Goal: Information Seeking & Learning: Learn about a topic

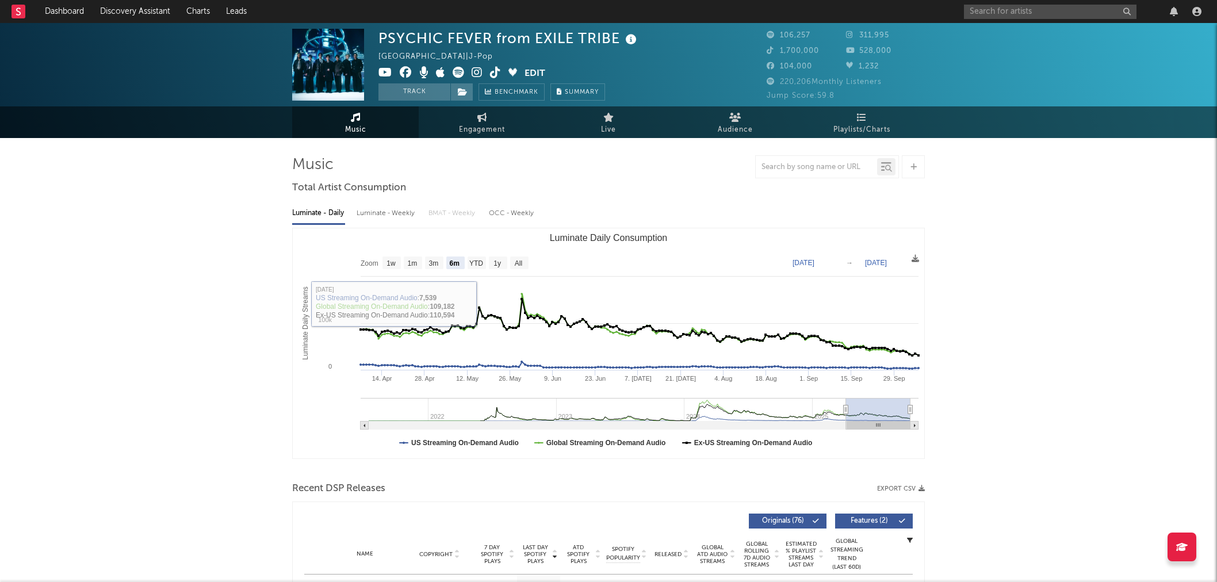
select select "6m"
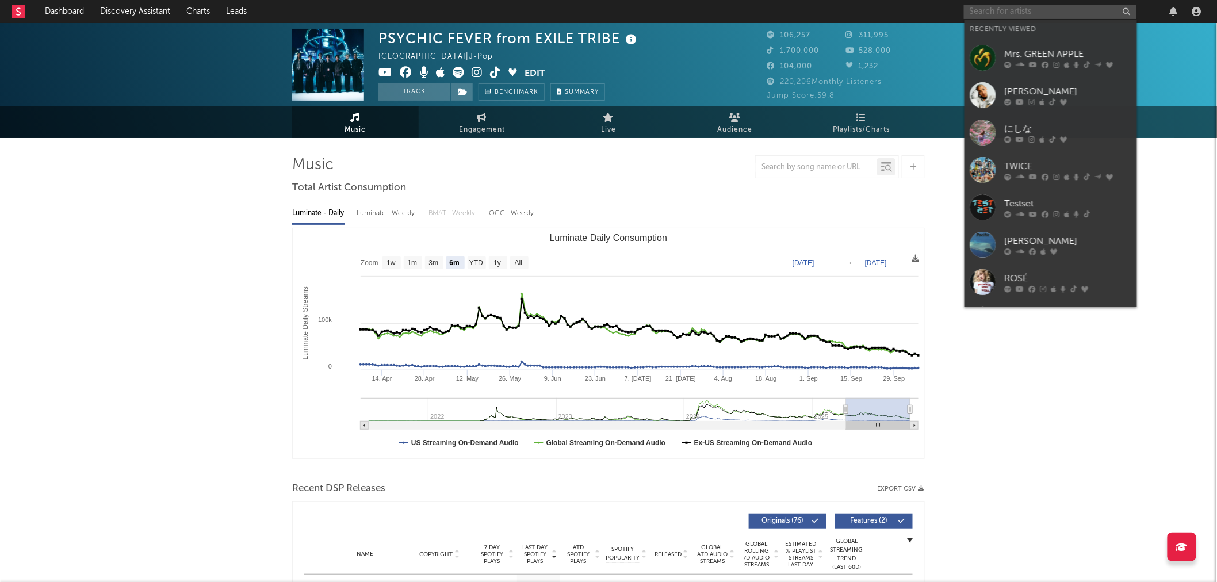
click at [996, 9] on input "text" at bounding box center [1050, 12] width 173 height 14
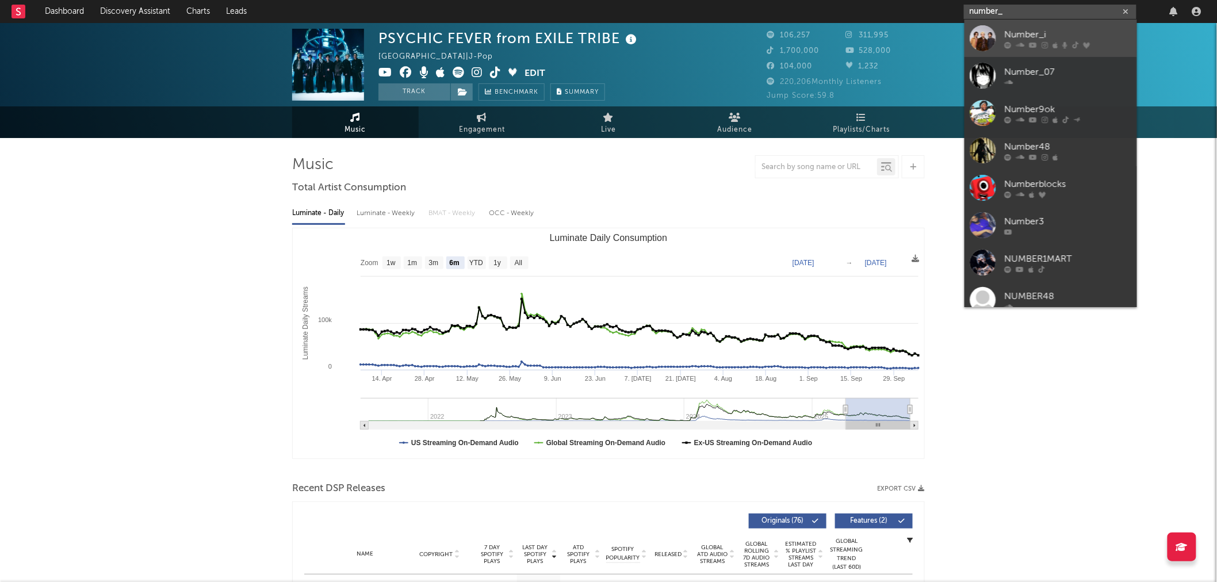
type input "number_"
click at [1022, 40] on div "Number_i" at bounding box center [1068, 35] width 127 height 14
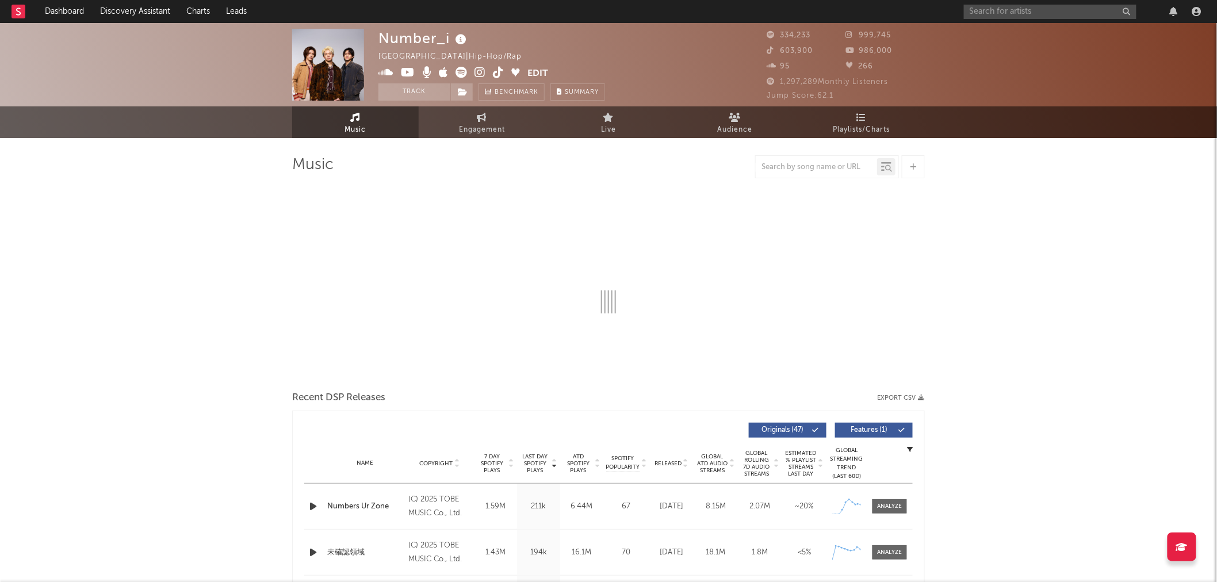
select select "6m"
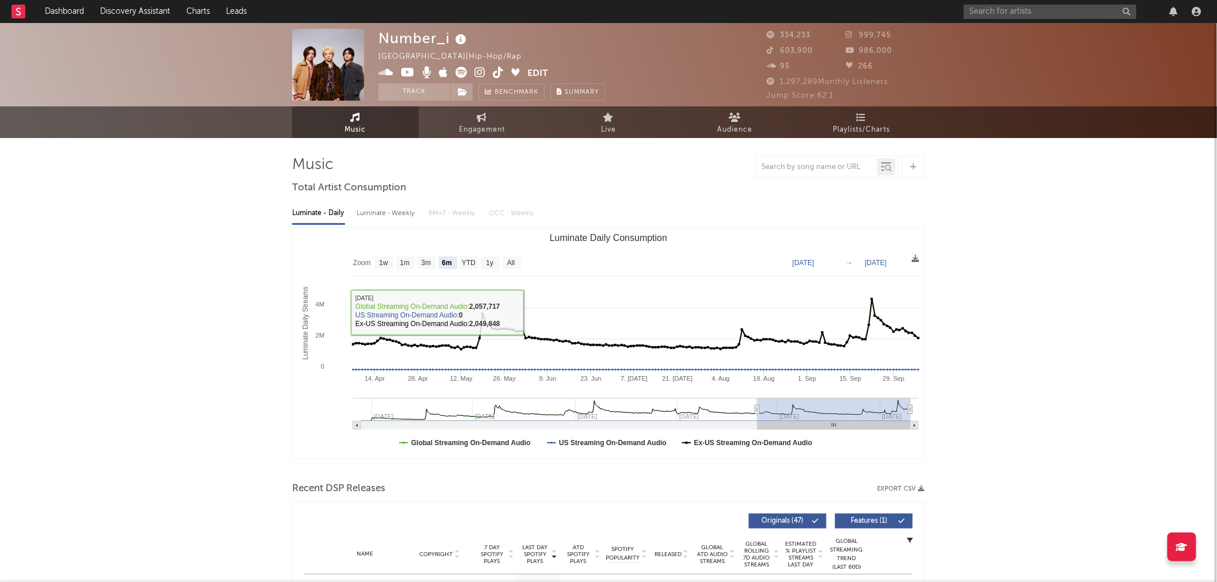
click at [144, 24] on div "Number_i [GEOGRAPHIC_DATA] | Hip-Hop/Rap Edit Track Benchmark Summary 334,233 9…" at bounding box center [608, 64] width 1217 height 83
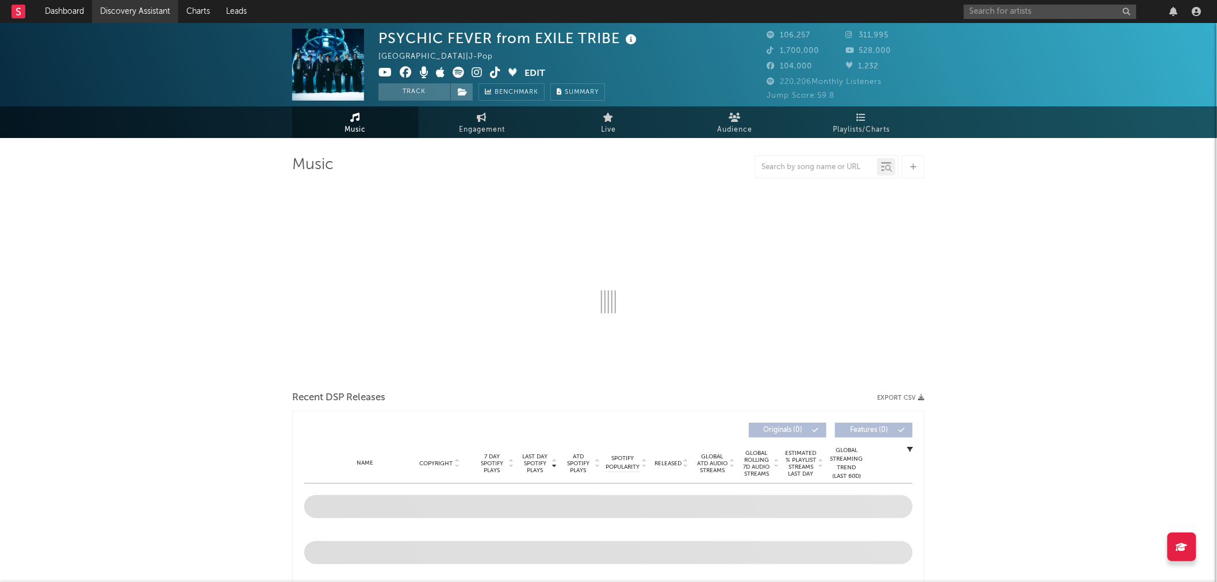
select select "6m"
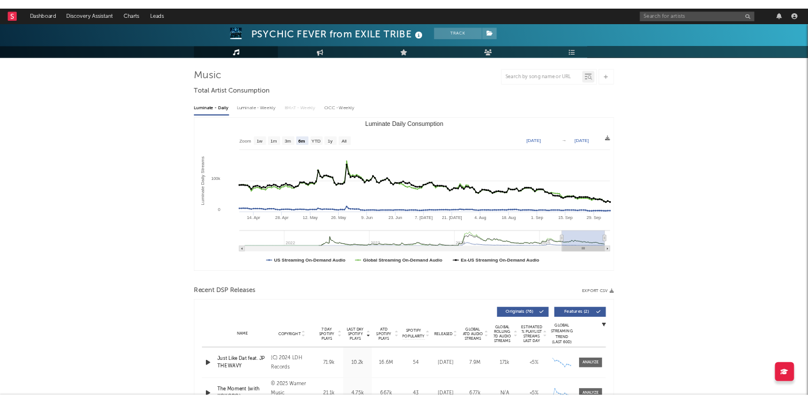
scroll to position [64, 0]
